Goal: Task Accomplishment & Management: Manage account settings

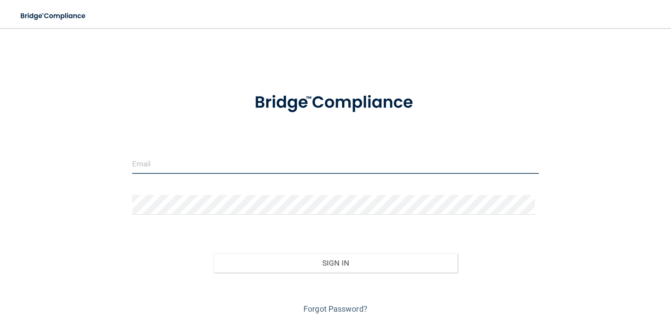
click at [177, 157] on input "email" at bounding box center [335, 164] width 407 height 20
type input "[EMAIL_ADDRESS][DOMAIN_NAME]"
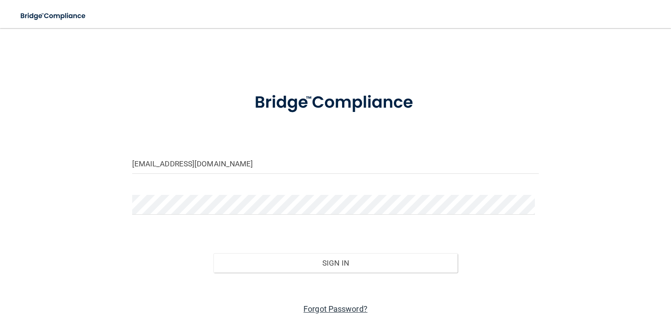
click at [338, 308] on link "Forgot Password?" at bounding box center [335, 308] width 64 height 9
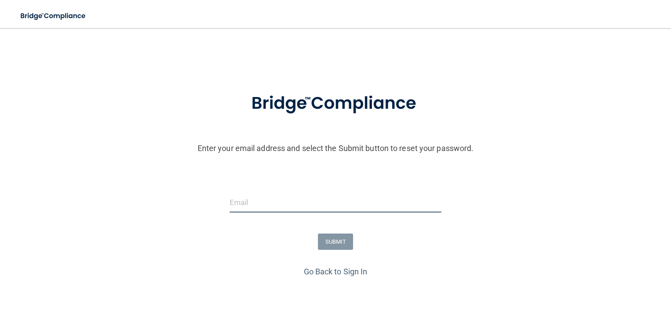
click at [267, 201] on input "email" at bounding box center [336, 203] width 212 height 20
type input "[EMAIL_ADDRESS][DOMAIN_NAME]"
drag, startPoint x: 346, startPoint y: 206, endPoint x: 186, endPoint y: 211, distance: 160.0
click at [186, 211] on div "[EMAIL_ADDRESS][DOMAIN_NAME]" at bounding box center [335, 206] width 675 height 26
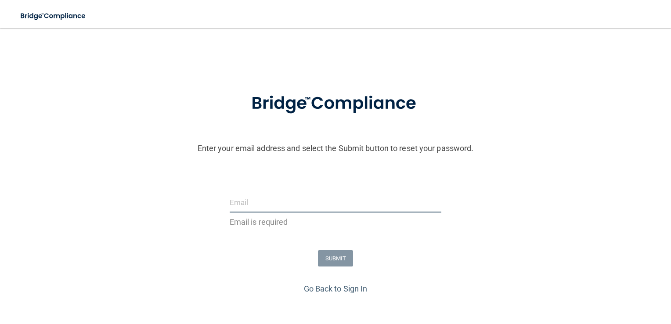
click at [248, 204] on input "email" at bounding box center [336, 203] width 212 height 20
type input "[EMAIL_ADDRESS][DOMAIN_NAME]"
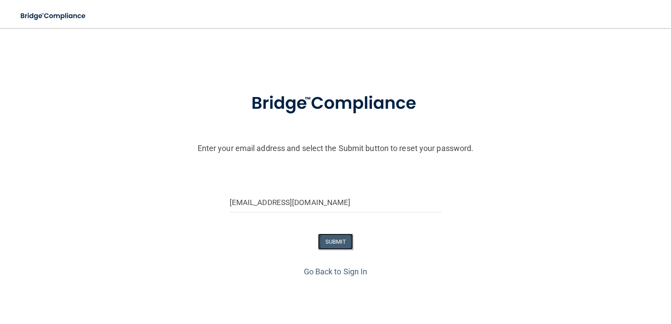
click at [334, 240] on button "SUBMIT" at bounding box center [336, 242] width 36 height 16
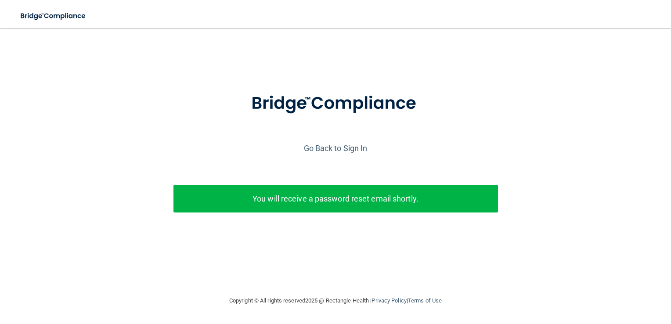
click at [318, 195] on p "You will receive a password reset email shortly." at bounding box center [335, 198] width 311 height 14
click at [328, 147] on link "Go Back to Sign In" at bounding box center [336, 148] width 64 height 9
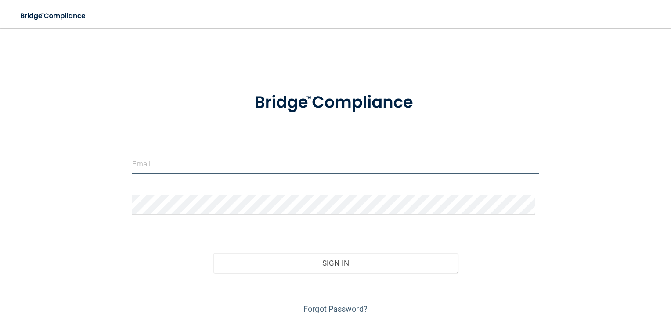
click at [162, 159] on input "email" at bounding box center [335, 164] width 407 height 20
type input "[EMAIL_ADDRESS][DOMAIN_NAME]"
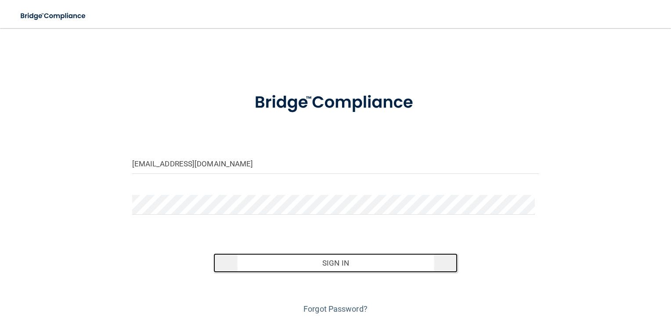
click at [317, 263] on button "Sign In" at bounding box center [335, 262] width 244 height 19
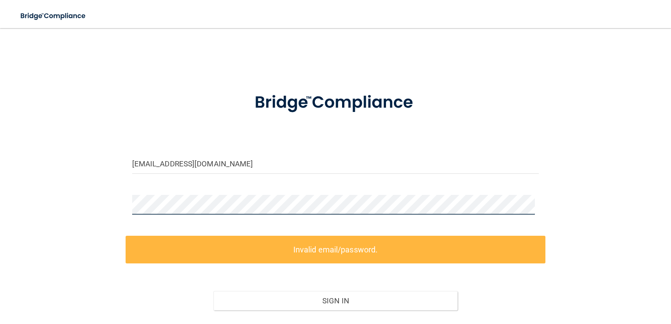
click at [97, 217] on div "[EMAIL_ADDRESS][DOMAIN_NAME] Invalid email/password. You don't have permission …" at bounding box center [336, 195] width 636 height 317
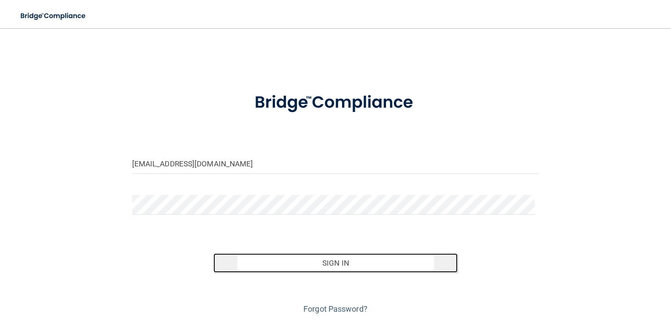
click at [298, 259] on button "Sign In" at bounding box center [335, 262] width 244 height 19
